Goal: Navigation & Orientation: Find specific page/section

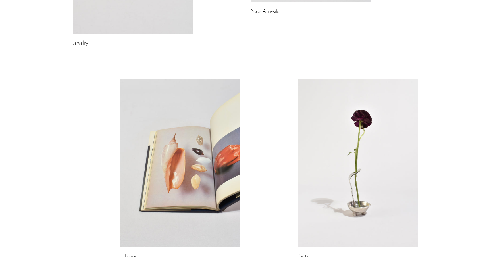
scroll to position [295, 0]
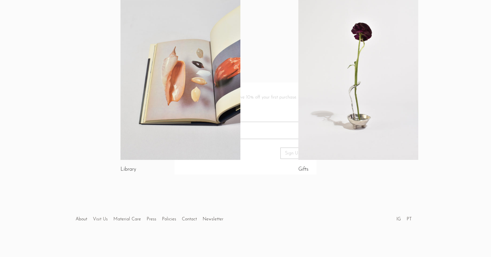
click at [102, 219] on div at bounding box center [245, 128] width 491 height 257
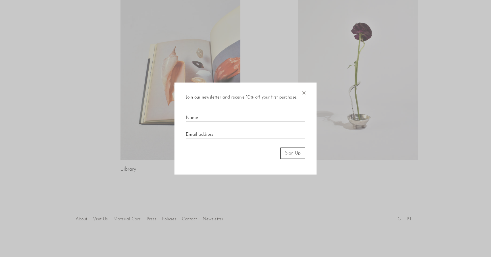
click at [102, 215] on div at bounding box center [245, 128] width 491 height 257
click at [303, 90] on span "×" at bounding box center [304, 91] width 6 height 18
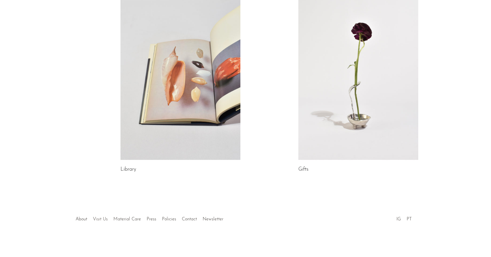
click at [102, 219] on link "Visit Us" at bounding box center [100, 219] width 15 height 5
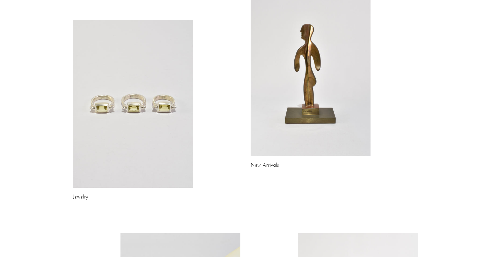
scroll to position [0, 0]
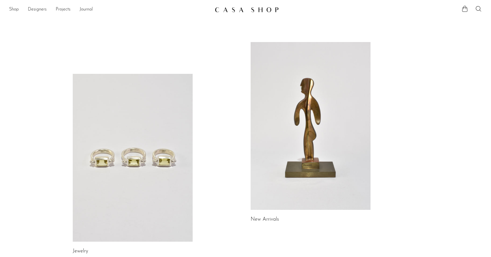
click at [110, 213] on link at bounding box center [133, 158] width 120 height 168
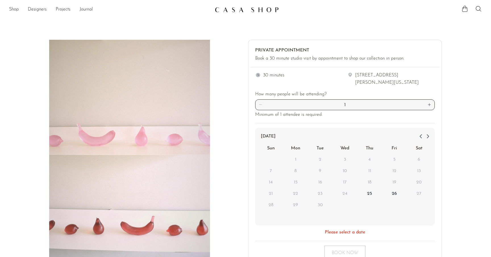
scroll to position [12, 0]
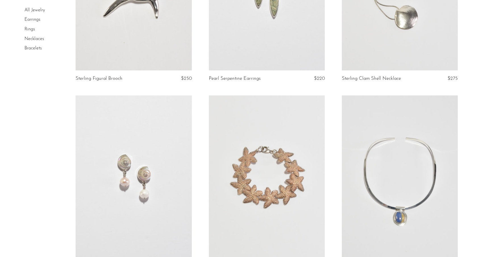
scroll to position [1895, 0]
